Goal: Obtain resource: Download file/media

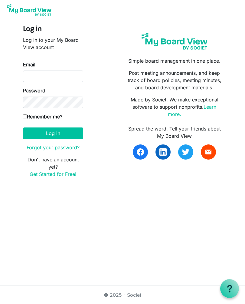
click at [50, 77] on input "Email" at bounding box center [53, 77] width 60 height 12
type input "[EMAIL_ADDRESS][DOMAIN_NAME]"
click at [63, 132] on button "Log in" at bounding box center [53, 134] width 60 height 12
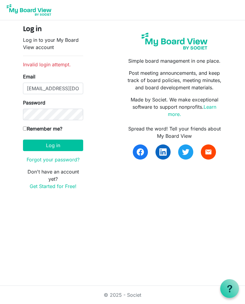
scroll to position [0, 2]
click at [60, 147] on button "Log in" at bounding box center [53, 146] width 60 height 12
click at [56, 143] on button "Log in" at bounding box center [53, 146] width 60 height 12
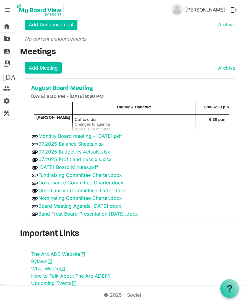
scroll to position [5, 0]
click at [12, 38] on link "folder_shared Files" at bounding box center [7, 39] width 15 height 12
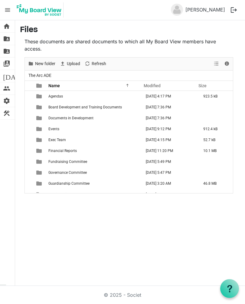
click at [155, 185] on td "August 20, 2025 3:20 AM" at bounding box center [171, 183] width 58 height 11
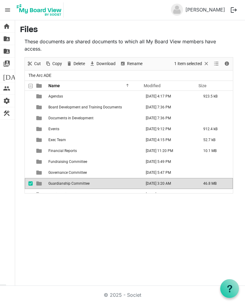
click at [130, 186] on td "Guardianship Committee" at bounding box center [95, 183] width 96 height 11
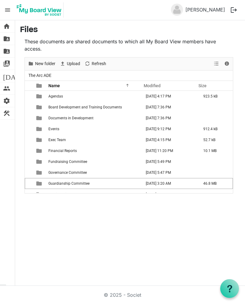
click at [36, 185] on td "is template cell column header type" at bounding box center [40, 183] width 14 height 11
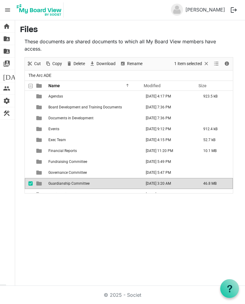
click at [106, 65] on span "Download" at bounding box center [106, 64] width 20 height 8
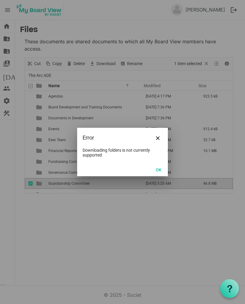
click at [158, 171] on button "OK" at bounding box center [159, 169] width 14 height 8
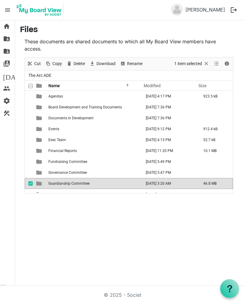
click at [150, 183] on td "August 20, 2025 3:20 AM" at bounding box center [171, 183] width 58 height 11
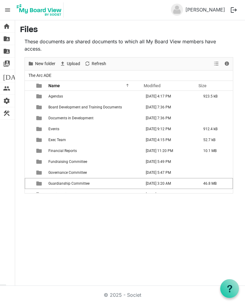
click at [29, 184] on span "checkbox" at bounding box center [30, 183] width 4 height 4
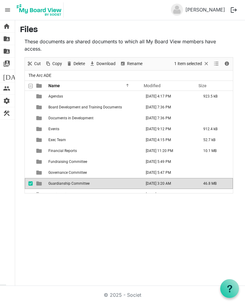
click at [81, 187] on td "Guardianship Committee" at bounding box center [95, 183] width 96 height 11
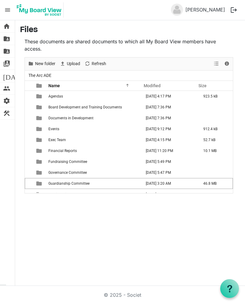
click at [68, 187] on td "Guardianship Committee" at bounding box center [95, 183] width 96 height 11
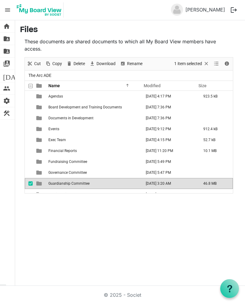
click at [44, 188] on td "is template cell column header type" at bounding box center [40, 183] width 14 height 11
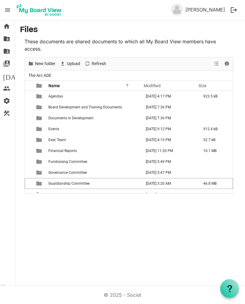
click at [44, 181] on td "is template cell column header type" at bounding box center [40, 183] width 14 height 11
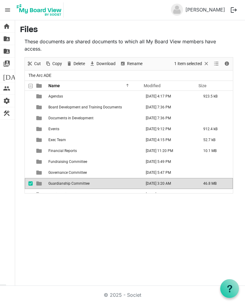
click at [98, 185] on td "Guardianship Committee" at bounding box center [95, 183] width 96 height 11
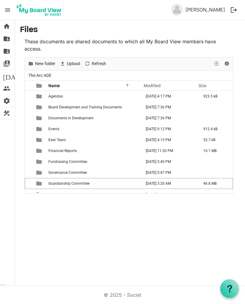
click at [93, 185] on td "Guardianship Committee" at bounding box center [95, 183] width 96 height 11
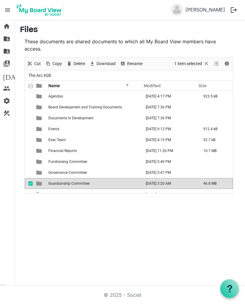
click at [38, 180] on td "is template cell column header type" at bounding box center [40, 183] width 14 height 11
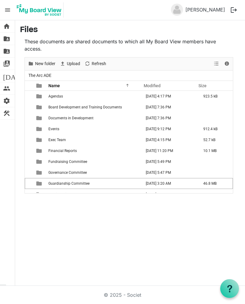
click at [75, 181] on span "Guardianship Committee" at bounding box center [68, 183] width 41 height 4
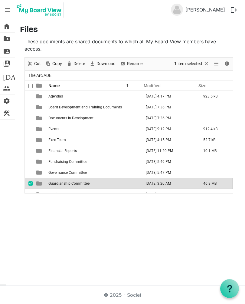
click at [8, 24] on span "home" at bounding box center [6, 26] width 7 height 12
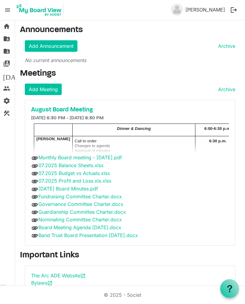
click at [67, 155] on link "Monthly Board meeting - [DATE].pdf" at bounding box center [80, 158] width 84 height 6
click at [8, 47] on span "folder_shared" at bounding box center [6, 51] width 7 height 12
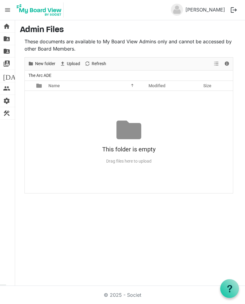
click at [12, 8] on span "menu" at bounding box center [8, 10] width 12 height 12
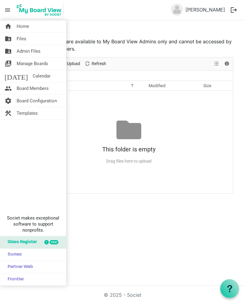
click at [22, 25] on span "Home" at bounding box center [23, 26] width 12 height 12
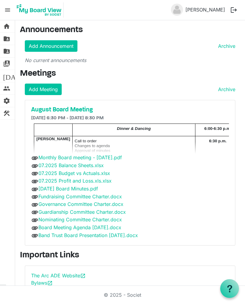
click at [0, 36] on link "folder_shared Files" at bounding box center [7, 39] width 15 height 12
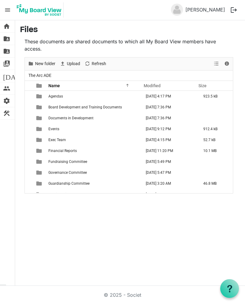
click at [38, 95] on span "is template cell column header type" at bounding box center [38, 96] width 5 height 5
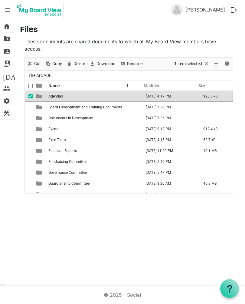
click at [81, 92] on td "Agendas" at bounding box center [95, 96] width 96 height 11
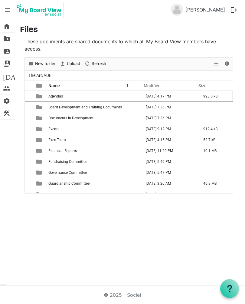
click at [59, 94] on span "Agendas" at bounding box center [55, 96] width 15 height 4
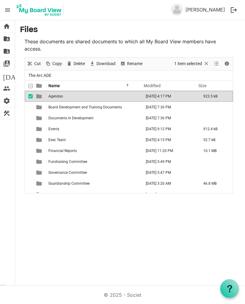
click at [67, 96] on td "Agendas" at bounding box center [95, 96] width 96 height 11
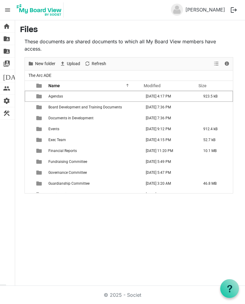
click at [236, 12] on button "logout" at bounding box center [234, 10] width 13 height 13
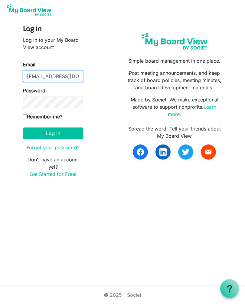
type input "[EMAIL_ADDRESS][DOMAIN_NAME]"
click at [27, 115] on input "Remember me?" at bounding box center [25, 117] width 4 height 4
checkbox input "true"
click at [58, 132] on button "Log in" at bounding box center [53, 134] width 60 height 12
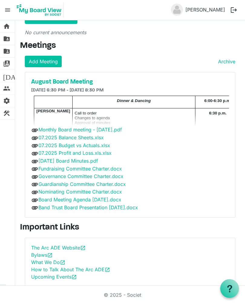
scroll to position [28, 0]
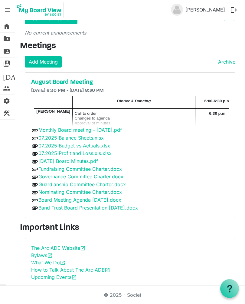
click at [113, 200] on link "Board Meeting Agenda 8-20-2025.docx" at bounding box center [79, 200] width 83 height 6
click at [121, 199] on link "Board Meeting Agenda [DATE].docx" at bounding box center [79, 200] width 83 height 6
click at [138, 209] on link "Band Trust Board Presentation [DATE].docx" at bounding box center [88, 208] width 100 height 6
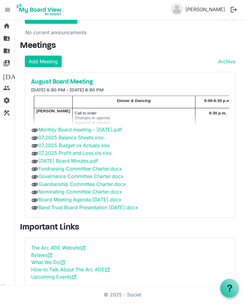
scroll to position [10, 0]
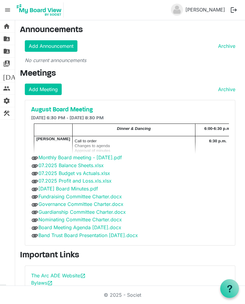
scroll to position [11, 0]
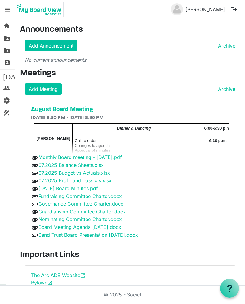
click at [9, 37] on span "folder_shared" at bounding box center [6, 39] width 7 height 12
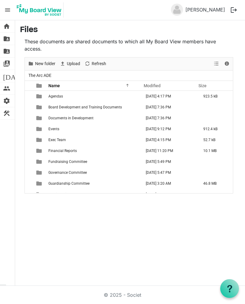
click at [42, 184] on td "is template cell column header type" at bounding box center [40, 183] width 14 height 11
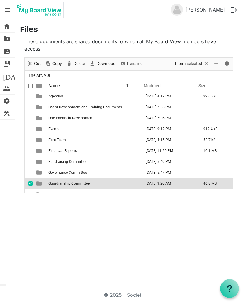
click at [177, 184] on td "August 20, 2025 3:20 AM" at bounding box center [171, 183] width 58 height 11
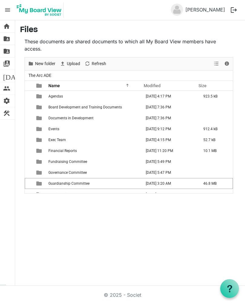
click at [206, 185] on td "46.8 MB" at bounding box center [216, 183] width 33 height 11
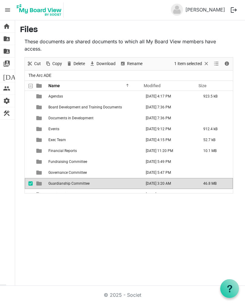
click at [78, 184] on span "Guardianship Committee" at bounding box center [68, 183] width 41 height 4
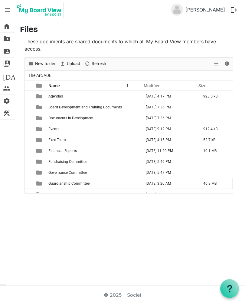
click at [207, 185] on td "46.8 MB" at bounding box center [216, 183] width 33 height 11
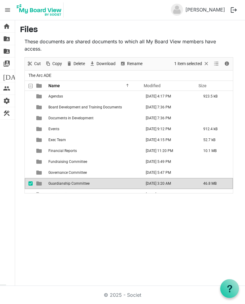
click at [190, 186] on td "August 20, 2025 3:20 AM" at bounding box center [171, 183] width 58 height 11
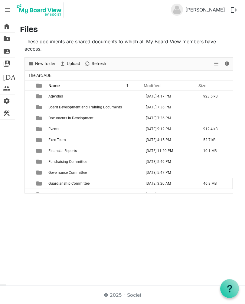
click at [66, 182] on span "Guardianship Committee" at bounding box center [68, 183] width 41 height 4
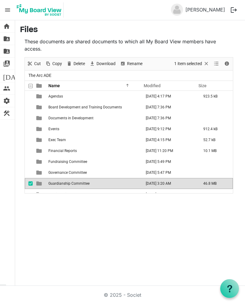
click at [105, 61] on span "Download" at bounding box center [106, 64] width 20 height 8
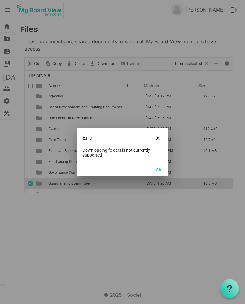
click at [162, 170] on button "OK" at bounding box center [159, 169] width 14 height 8
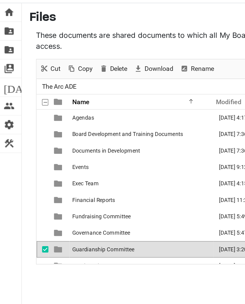
click at [7, 45] on span "folder_shared" at bounding box center [6, 51] width 7 height 12
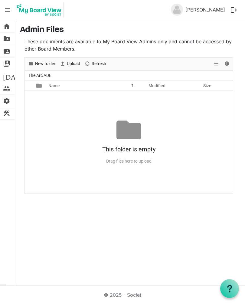
click at [12, 54] on link "folder_shared Admin Files" at bounding box center [7, 51] width 15 height 12
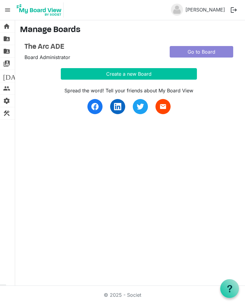
click at [10, 73] on span "[DATE]" at bounding box center [14, 76] width 23 height 12
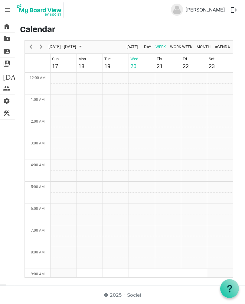
scroll to position [196, 0]
click at [11, 22] on link "home Home" at bounding box center [7, 26] width 15 height 12
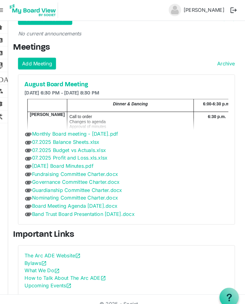
scroll to position [26, 0]
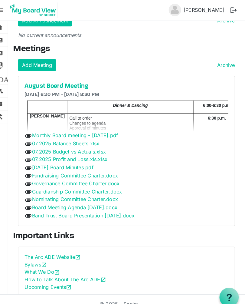
click at [126, 206] on link "Band Trust Board Presentation [DATE].docx" at bounding box center [88, 209] width 100 height 6
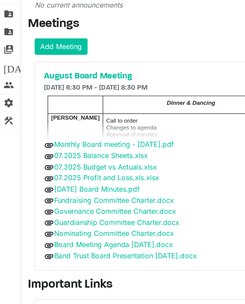
scroll to position [27, 0]
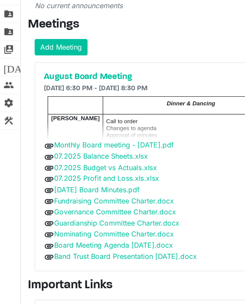
click at [9, 45] on span "folder_shared" at bounding box center [6, 51] width 7 height 12
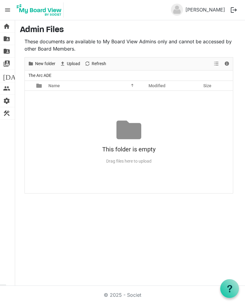
click at [12, 40] on link "folder_shared Files" at bounding box center [7, 39] width 15 height 12
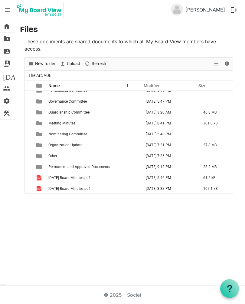
scroll to position [72, 0]
